Goal: Information Seeking & Learning: Learn about a topic

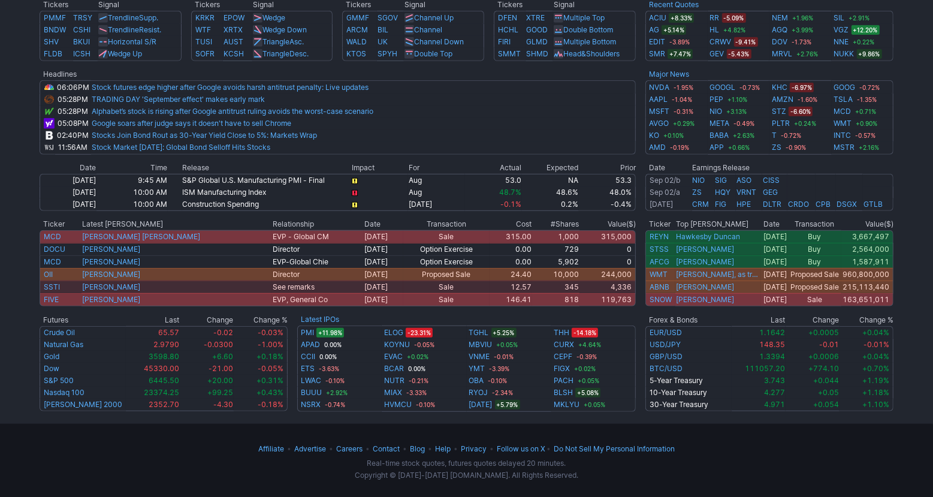
scroll to position [491, 0]
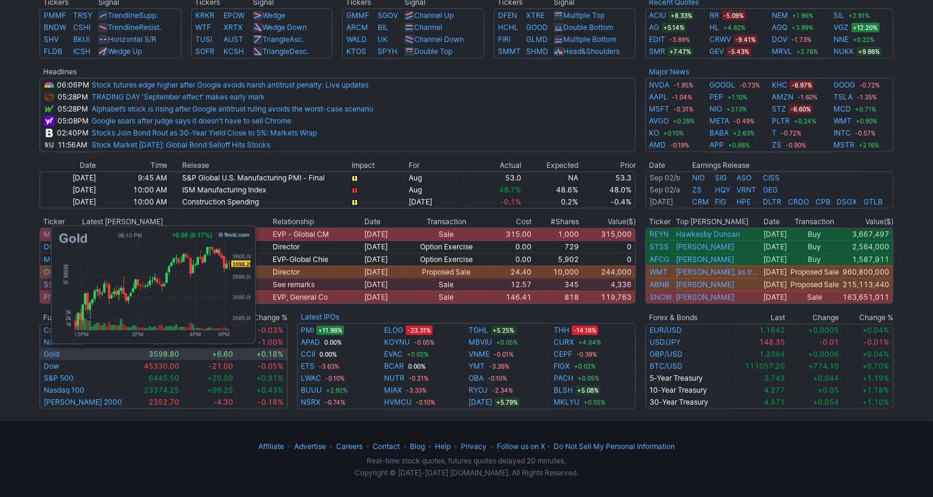
click at [45, 357] on link "Gold" at bounding box center [52, 353] width 16 height 9
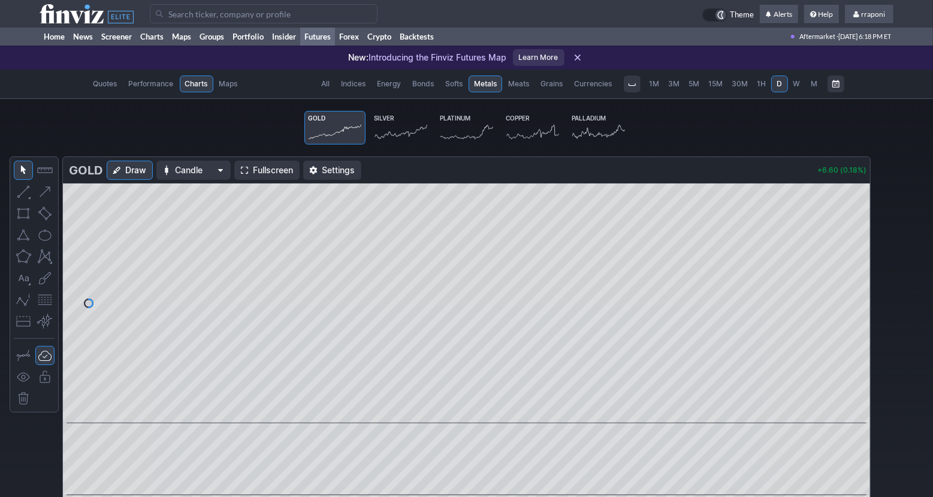
click at [388, 122] on link "Silver" at bounding box center [400, 128] width 61 height 34
click at [348, 119] on link "Gold" at bounding box center [334, 128] width 61 height 34
click at [451, 132] on icon at bounding box center [466, 131] width 53 height 17
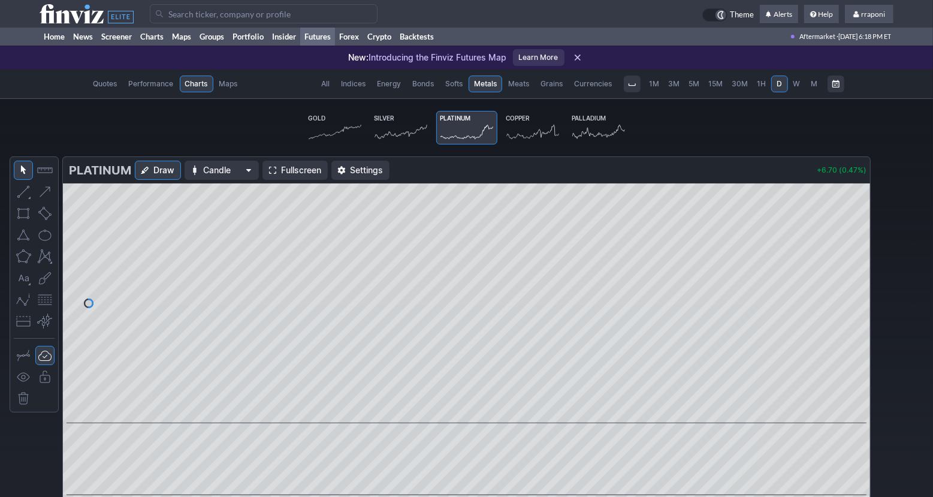
click at [573, 126] on icon at bounding box center [598, 131] width 53 height 17
